Goal: Task Accomplishment & Management: Manage account settings

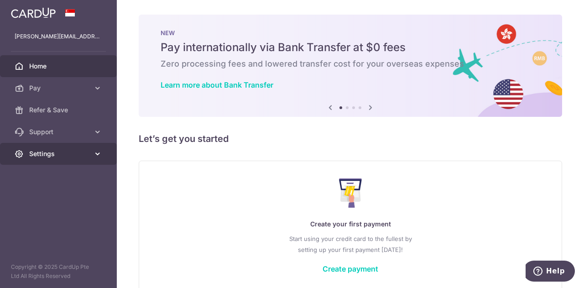
click at [46, 150] on span "Settings" at bounding box center [59, 153] width 60 height 9
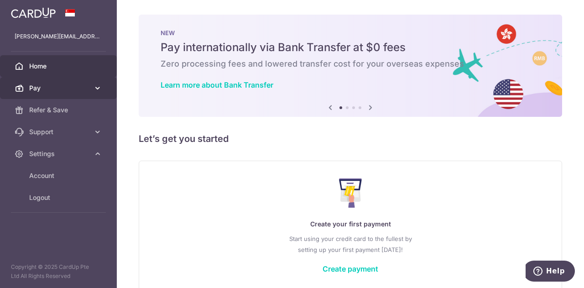
click at [58, 81] on link "Pay" at bounding box center [58, 88] width 117 height 22
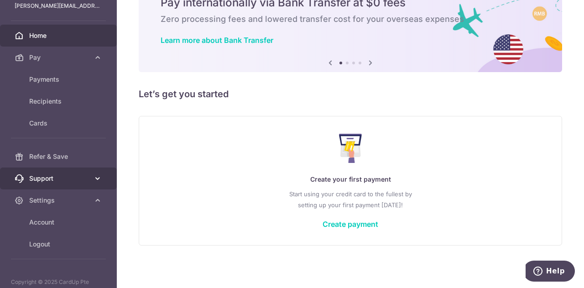
scroll to position [45, 0]
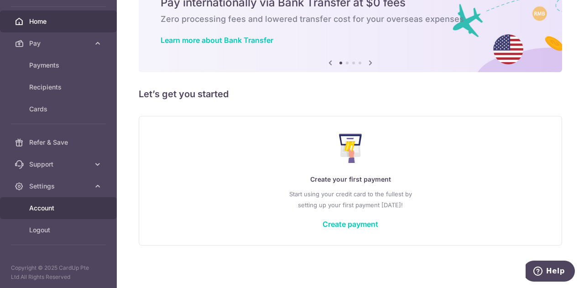
click at [49, 204] on span "Account" at bounding box center [59, 208] width 60 height 9
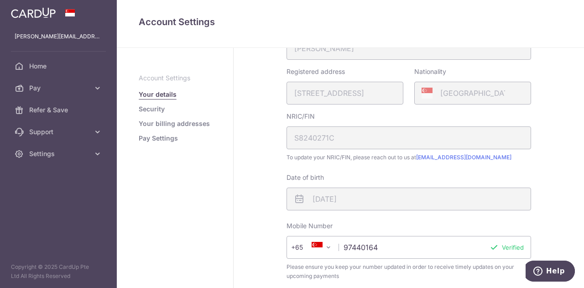
scroll to position [334, 0]
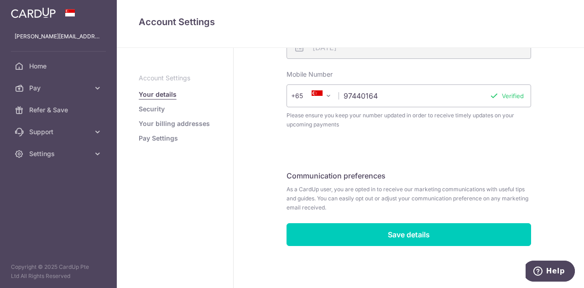
click at [158, 141] on link "Pay Settings" at bounding box center [158, 138] width 39 height 9
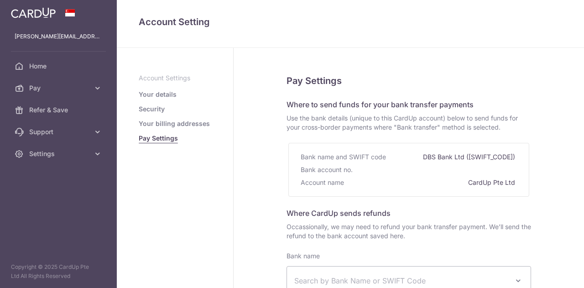
select select
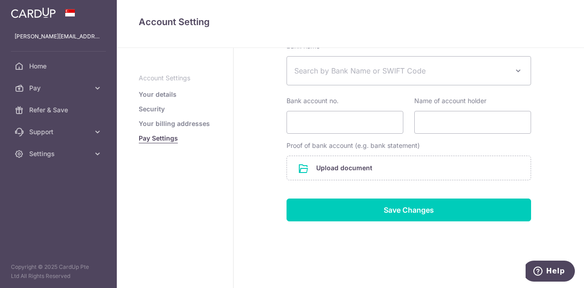
scroll to position [210, 0]
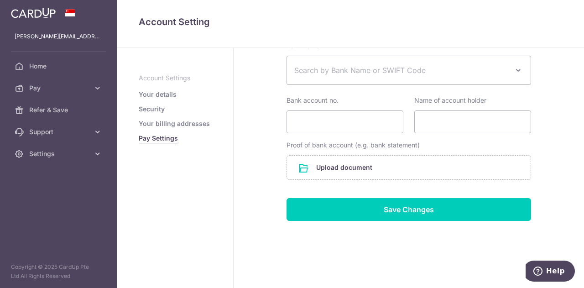
click at [157, 109] on link "Security" at bounding box center [152, 109] width 26 height 9
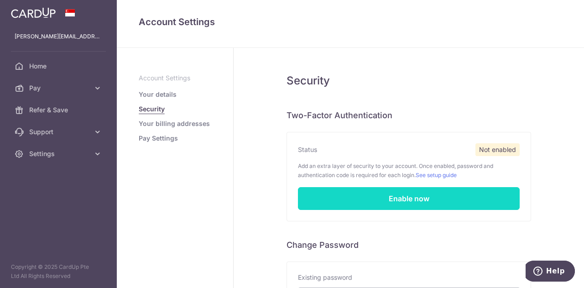
click at [346, 197] on link "Enable now" at bounding box center [409, 198] width 222 height 23
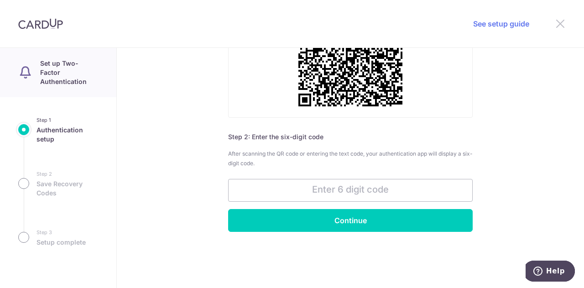
click at [562, 21] on icon at bounding box center [560, 23] width 11 height 11
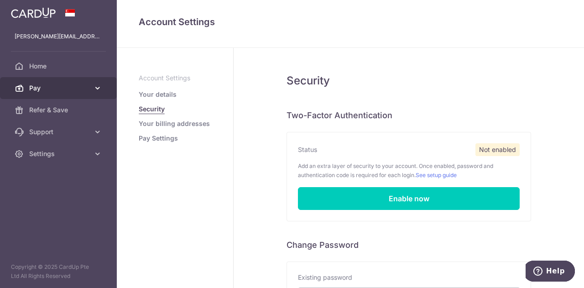
click at [41, 87] on span "Pay" at bounding box center [59, 88] width 60 height 9
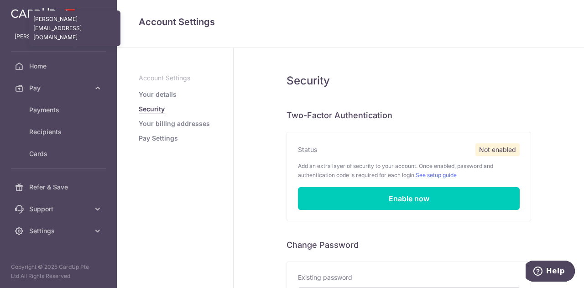
click at [52, 35] on p "[PERSON_NAME][EMAIL_ADDRESS][DOMAIN_NAME]" at bounding box center [59, 36] width 88 height 9
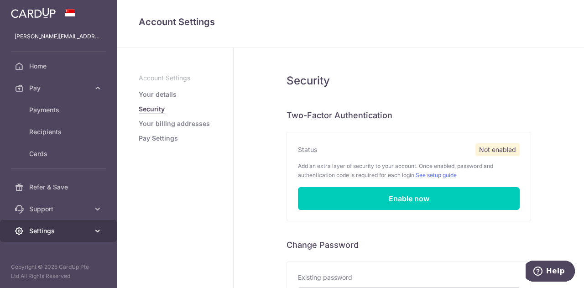
click at [73, 232] on span "Settings" at bounding box center [59, 230] width 60 height 9
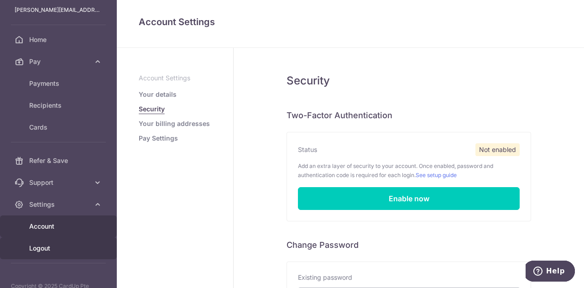
scroll to position [45, 0]
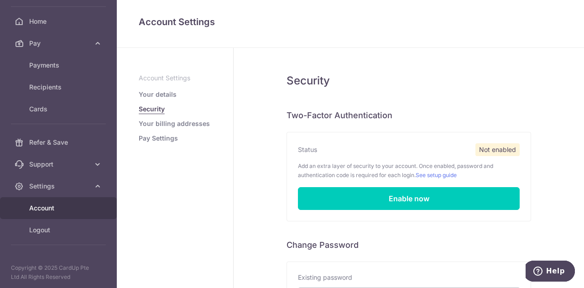
click at [57, 212] on span "Account" at bounding box center [59, 208] width 60 height 9
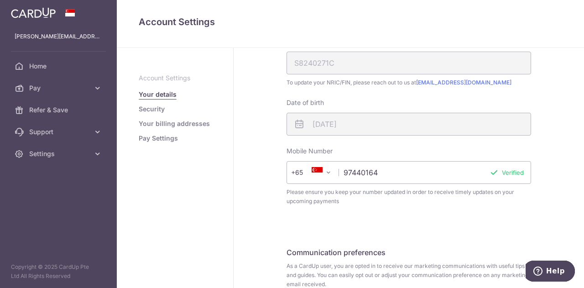
scroll to position [274, 0]
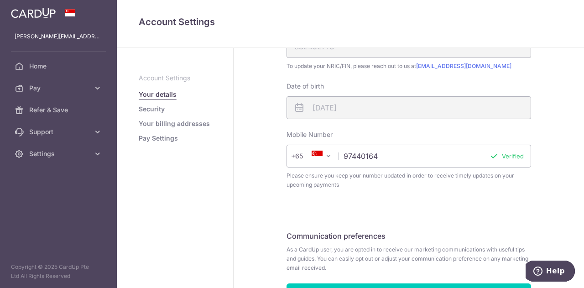
click at [150, 105] on link "Security" at bounding box center [152, 109] width 26 height 9
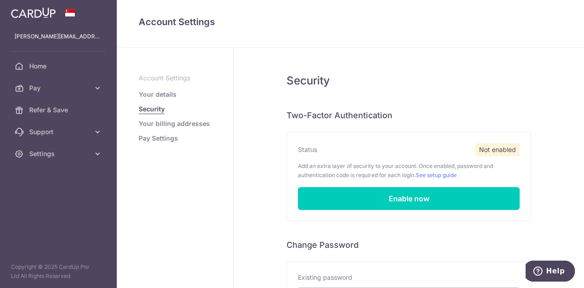
click at [158, 119] on link "Your billing addresses" at bounding box center [174, 123] width 71 height 9
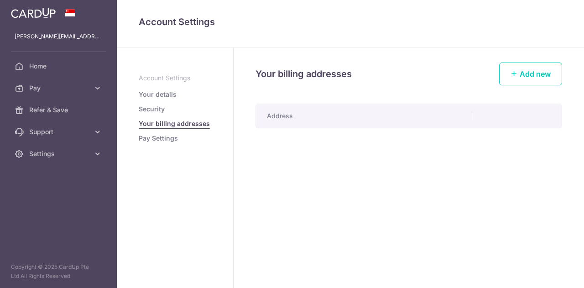
click at [162, 135] on link "Pay Settings" at bounding box center [158, 138] width 39 height 9
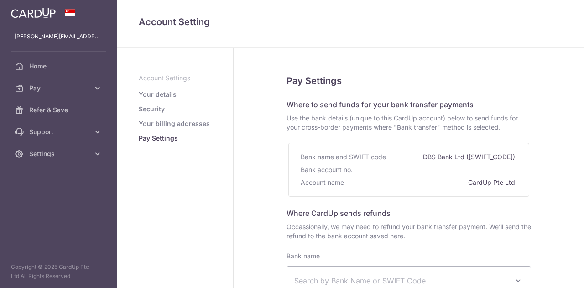
select select
click at [447, 155] on div "DBS Bank Ltd ([SWIFT_CODE])" at bounding box center [470, 157] width 94 height 13
click at [424, 188] on div "Account name CardUp Pte Ltd" at bounding box center [409, 182] width 216 height 13
click at [365, 166] on div "Bank account no." at bounding box center [409, 169] width 216 height 13
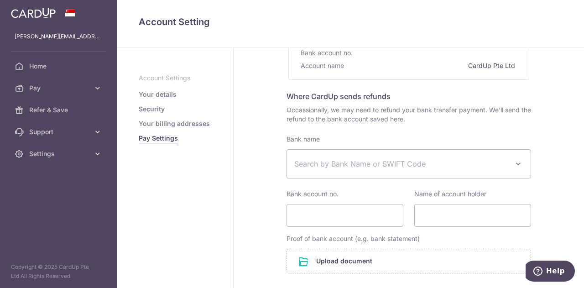
scroll to position [74, 0]
